Goal: Obtain resource: Download file/media

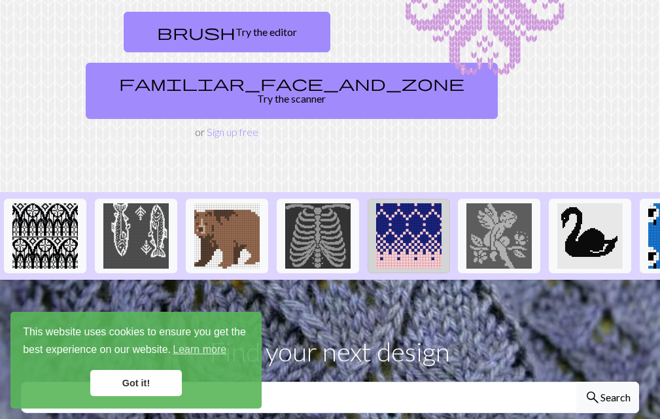
scroll to position [196, 0]
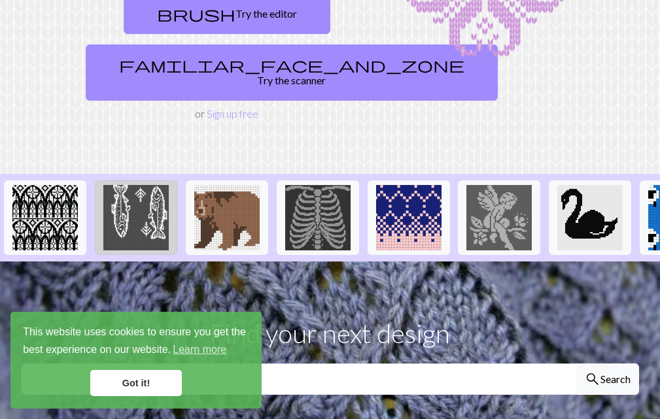
click at [147, 202] on img at bounding box center [135, 217] width 65 height 65
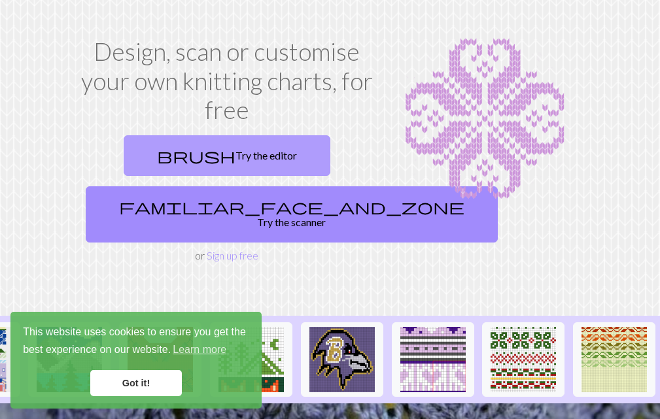
scroll to position [131, 0]
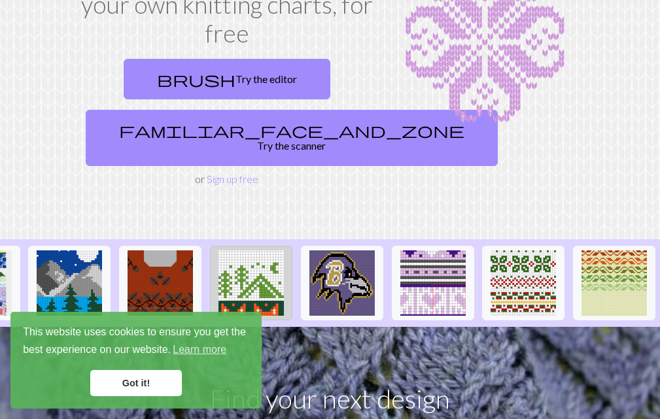
click at [249, 262] on img at bounding box center [250, 283] width 65 height 65
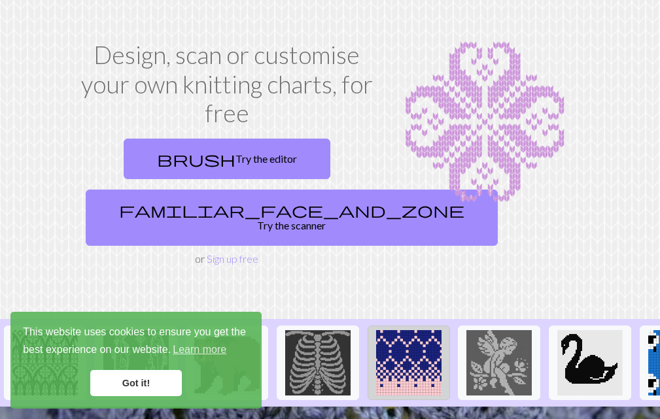
scroll to position [131, 0]
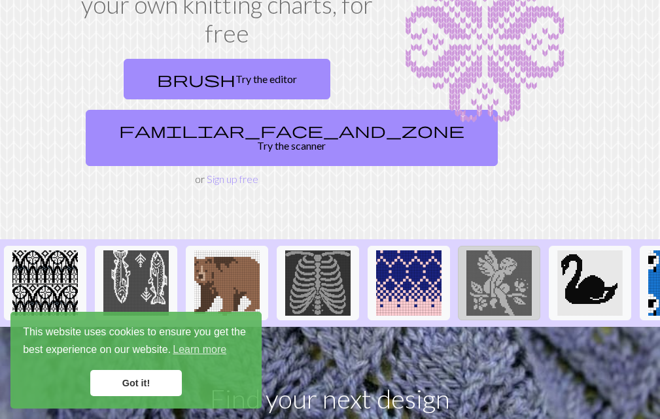
click at [500, 266] on img at bounding box center [498, 283] width 65 height 65
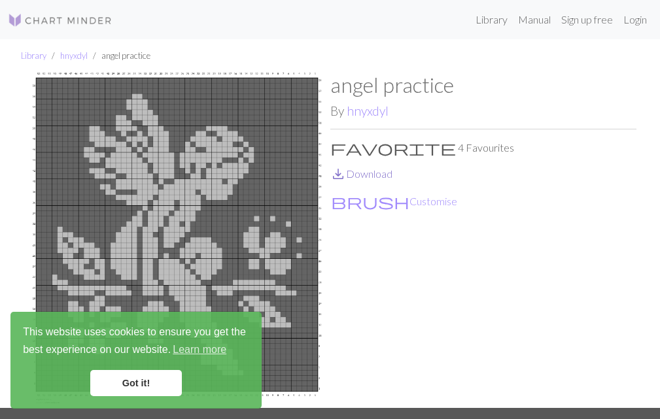
click at [360, 175] on link "save_alt Download" at bounding box center [361, 173] width 62 height 12
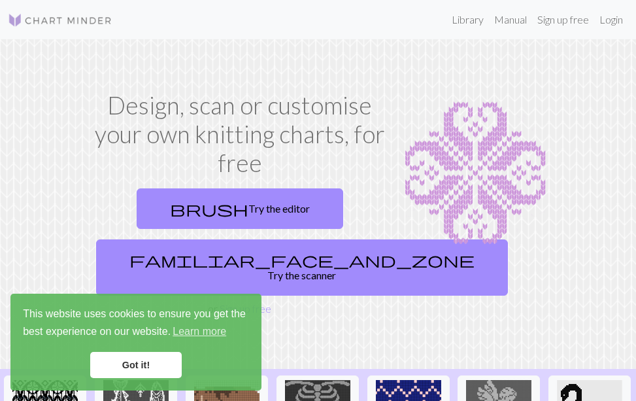
click at [75, 20] on img at bounding box center [60, 20] width 105 height 16
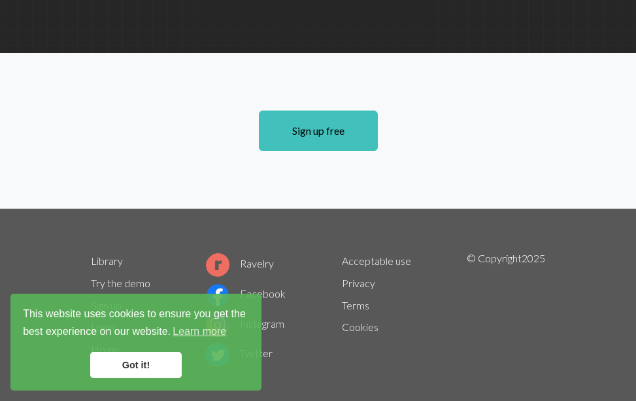
scroll to position [1049, 0]
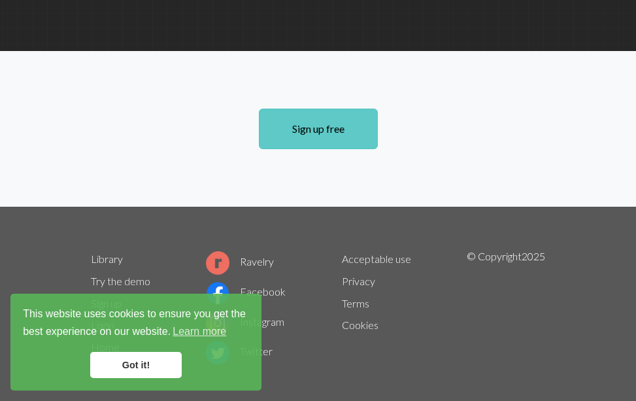
click at [336, 109] on link "Sign up free" at bounding box center [318, 129] width 119 height 41
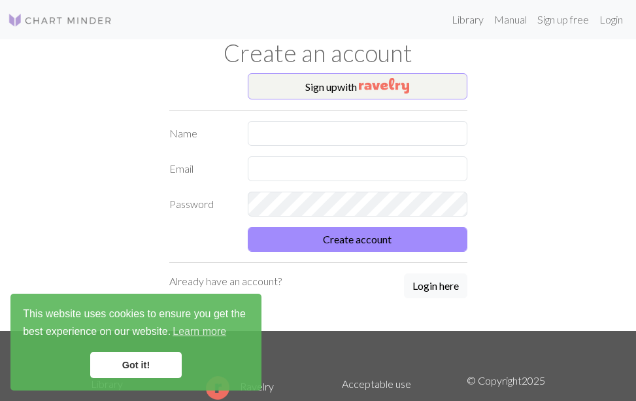
click at [122, 357] on link "Got it!" at bounding box center [136, 365] width 92 height 26
